Goal: Task Accomplishment & Management: Manage account settings

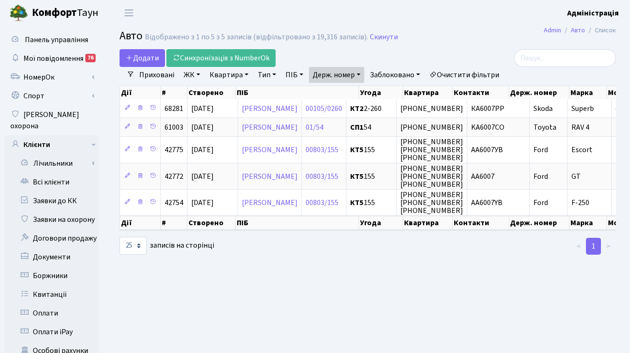
select select "25"
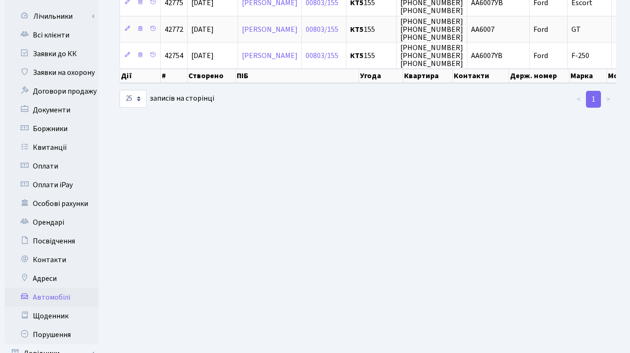
scroll to position [148, 0]
click at [60, 289] on link "Автомобілі" at bounding box center [52, 297] width 94 height 19
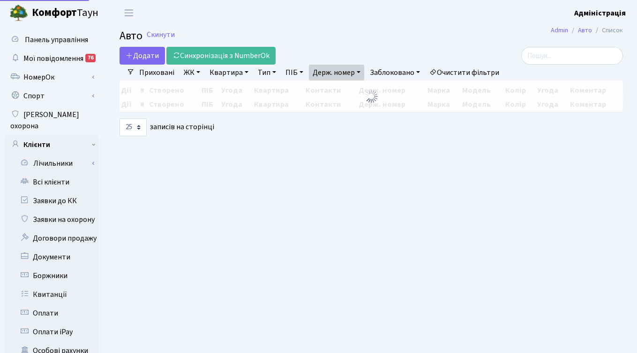
select select "25"
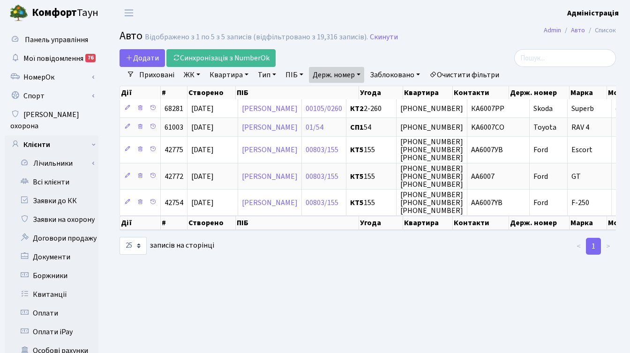
click at [361, 75] on link "Держ. номер" at bounding box center [336, 75] width 55 height 16
drag, startPoint x: 342, startPoint y: 92, endPoint x: 304, endPoint y: 96, distance: 38.1
click at [304, 96] on div "Додати Синхронізація з NumberOk Фільтри Приховані ЖК - ТХ, вул. Ділова, 1/2 КТ,…" at bounding box center [367, 152] width 510 height 207
click at [352, 76] on link "Держ. номер" at bounding box center [336, 75] width 55 height 16
type input "1810"
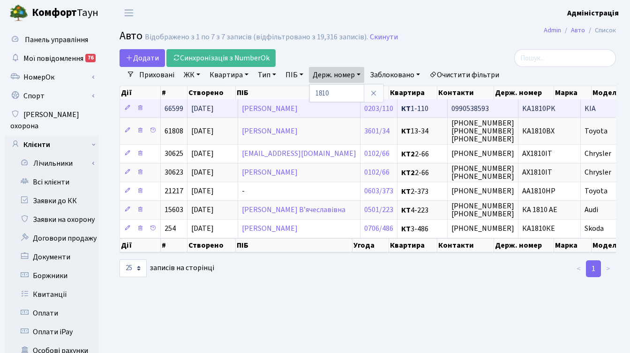
click at [525, 107] on span "KA1810PK" at bounding box center [538, 109] width 33 height 10
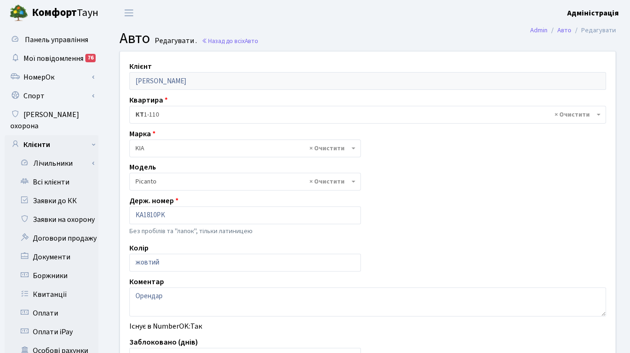
select select "1172"
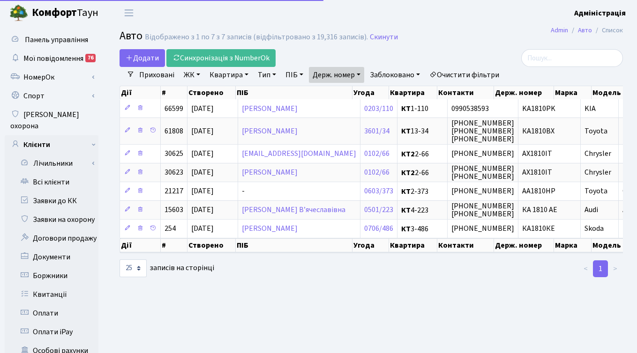
select select "25"
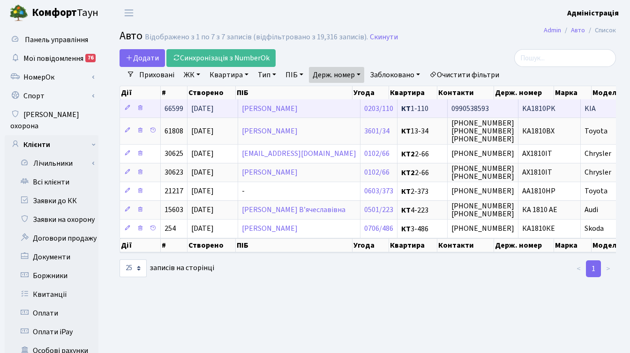
click at [522, 112] on span "KA1810PK" at bounding box center [538, 109] width 33 height 10
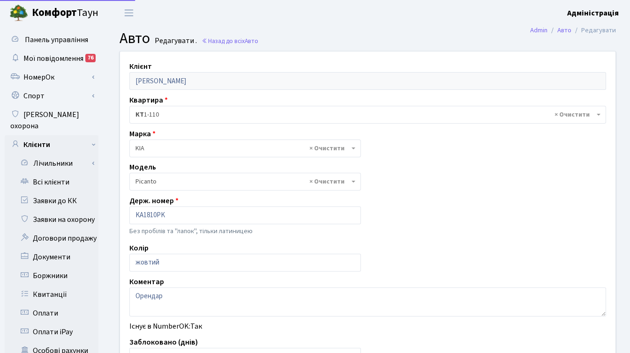
select select "1172"
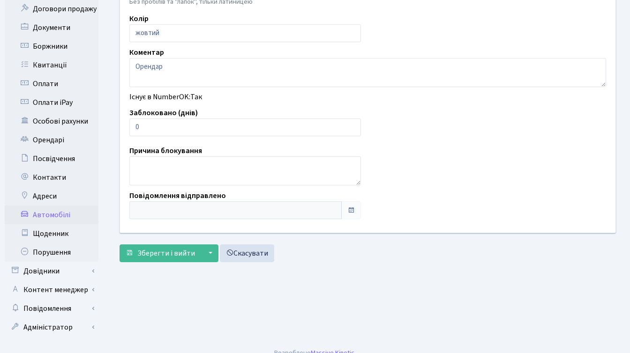
scroll to position [230, 0]
type input "1"
click at [353, 125] on input "1" at bounding box center [245, 127] width 232 height 18
click at [170, 255] on span "Зберегти і вийти" at bounding box center [166, 253] width 58 height 10
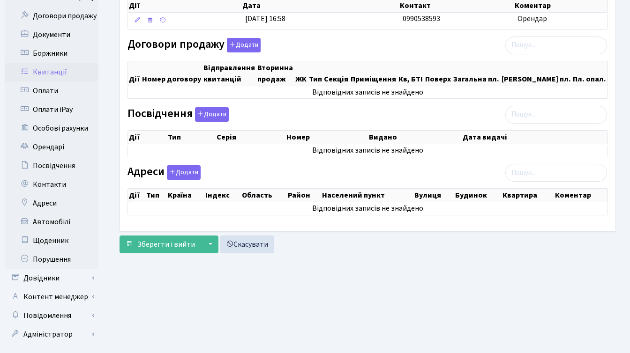
scroll to position [230, 0]
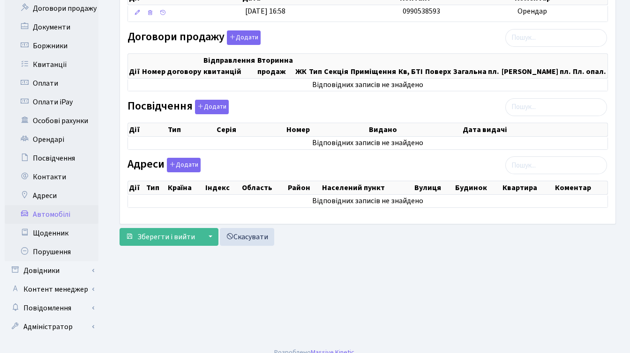
click at [57, 205] on link "Автомобілі" at bounding box center [52, 214] width 94 height 19
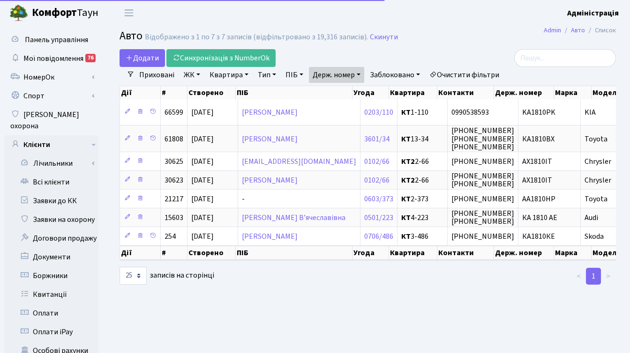
select select "25"
click at [228, 54] on link "Синхронізація з NumberOk" at bounding box center [220, 58] width 109 height 18
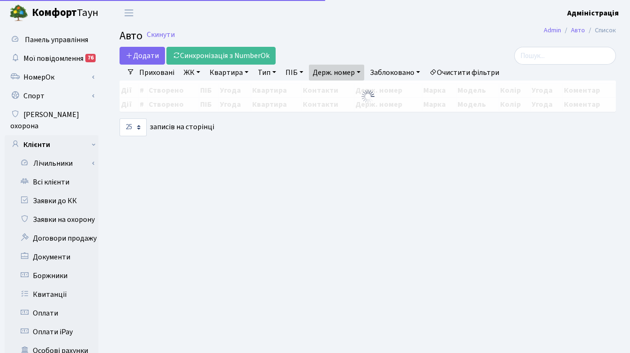
select select "25"
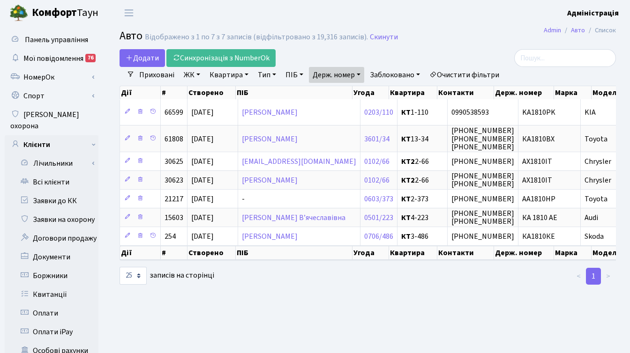
click at [494, 40] on h2 "Авто Відображено з 1 по 7 з 7 записів (відфільтровано з 19,316 записів). Скинути" at bounding box center [368, 38] width 496 height 16
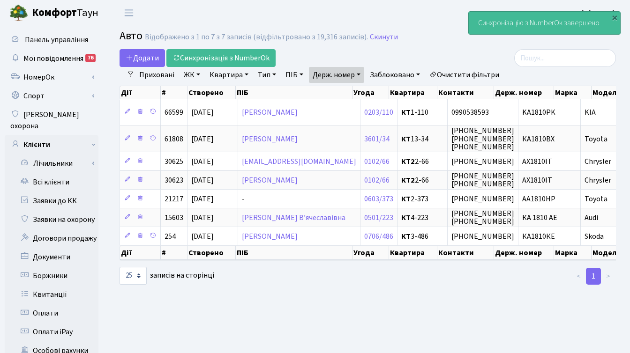
click at [352, 78] on link "Держ. номер" at bounding box center [336, 75] width 55 height 16
drag, startPoint x: 348, startPoint y: 92, endPoint x: 303, endPoint y: 98, distance: 45.4
click at [341, 93] on input "1810" at bounding box center [336, 93] width 55 height 18
drag, startPoint x: 303, startPoint y: 98, endPoint x: 297, endPoint y: 98, distance: 6.1
click at [297, 98] on th "ПІБ" at bounding box center [294, 92] width 117 height 13
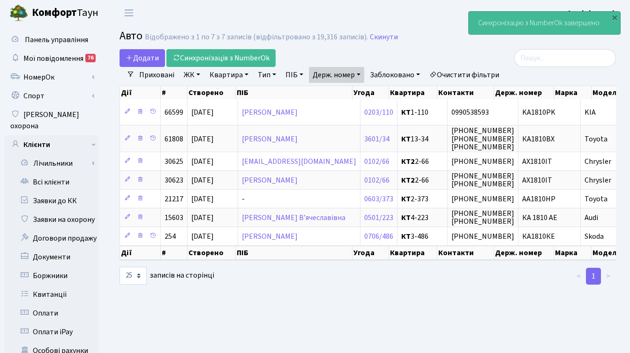
click at [342, 75] on link "Держ. номер" at bounding box center [336, 75] width 55 height 16
drag, startPoint x: 333, startPoint y: 94, endPoint x: 312, endPoint y: 93, distance: 20.6
click at [312, 93] on input "1810" at bounding box center [336, 93] width 55 height 18
paste input "0007"
type input "0007"
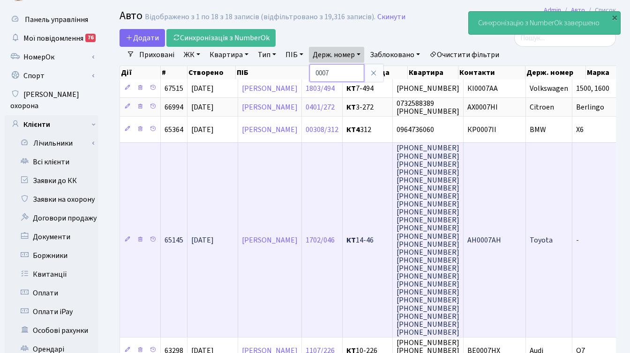
scroll to position [21, 0]
click at [526, 250] on td "AH0007AH" at bounding box center [495, 239] width 62 height 195
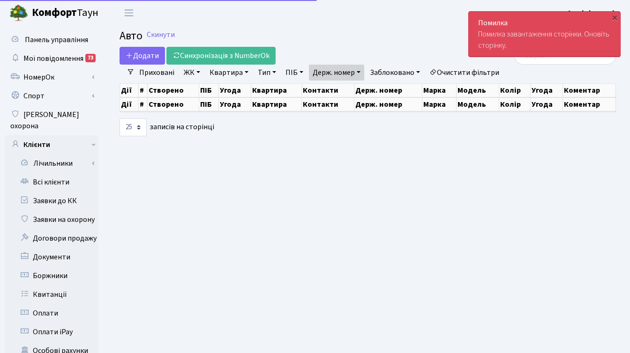
select select "25"
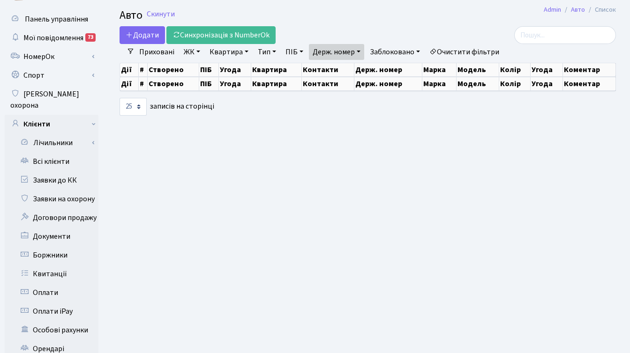
click at [330, 53] on link "Держ. номер" at bounding box center [336, 52] width 55 height 16
click at [406, 23] on main "Admin Авто Список Авто Скинути Додати Синхронізація з NumberOk Фільтри Прихован…" at bounding box center [367, 278] width 524 height 546
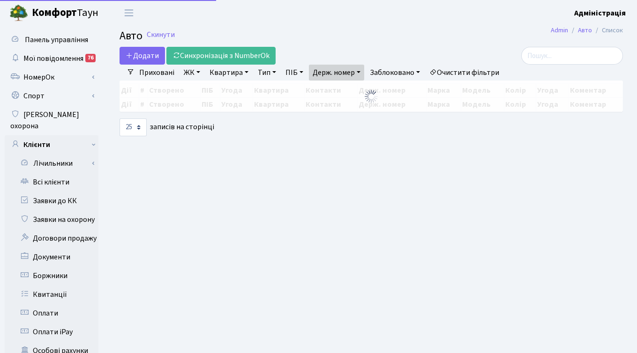
select select "25"
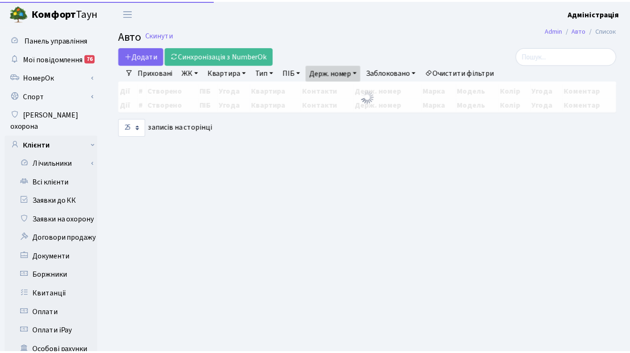
scroll to position [5, 0]
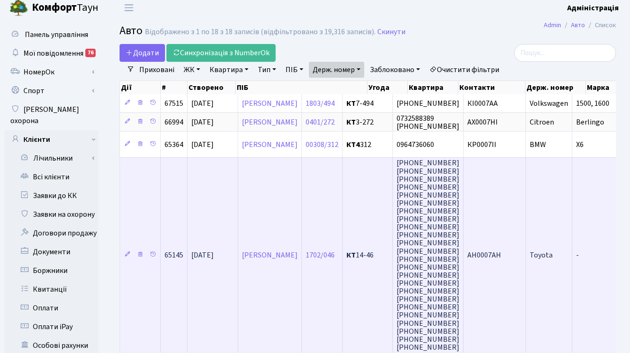
click at [298, 219] on td "[PERSON_NAME]" at bounding box center [270, 254] width 64 height 195
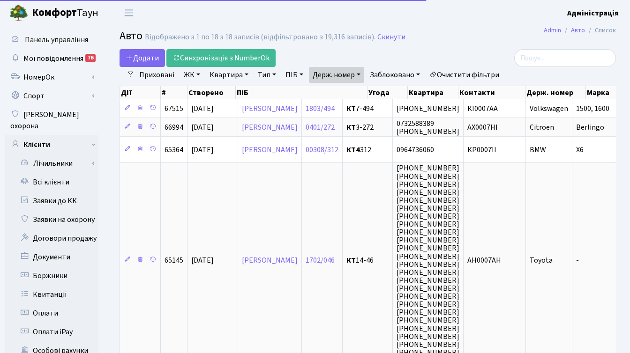
select select "25"
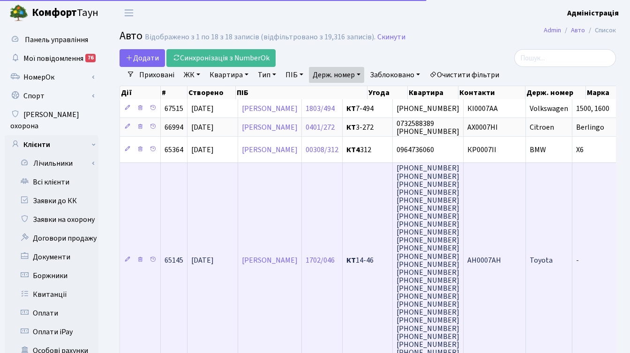
scroll to position [5, 0]
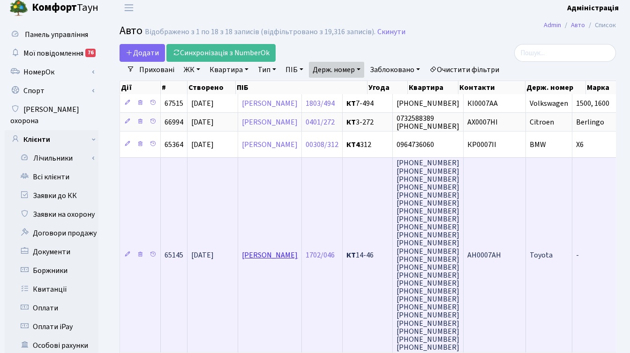
click at [298, 257] on link "[PERSON_NAME]" at bounding box center [270, 255] width 56 height 10
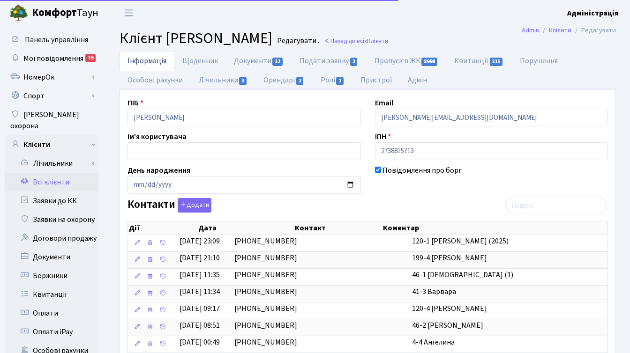
select select "25"
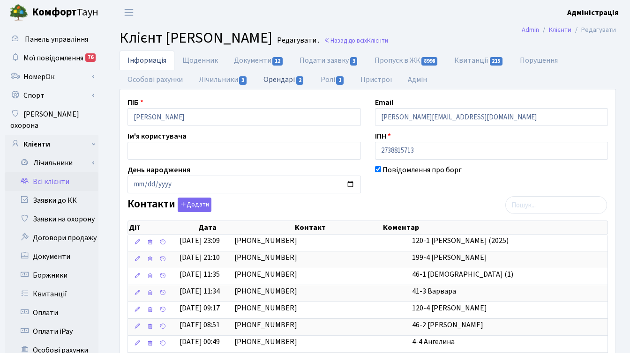
click at [280, 76] on link "Орендарі 2" at bounding box center [283, 79] width 57 height 19
select select "25"
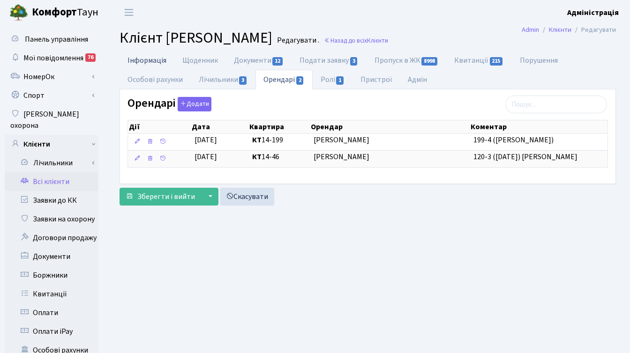
click at [138, 57] on link "Інформація" at bounding box center [147, 60] width 55 height 19
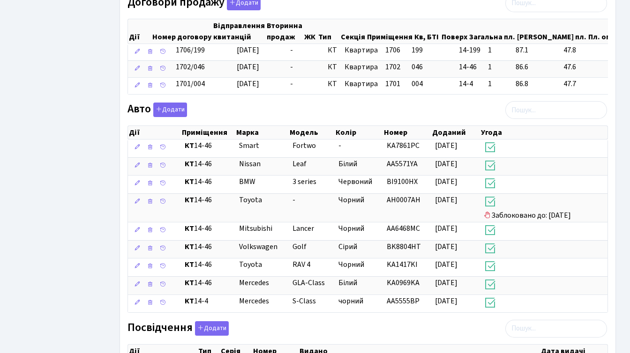
scroll to position [687, 0]
